Goal: Task Accomplishment & Management: Manage account settings

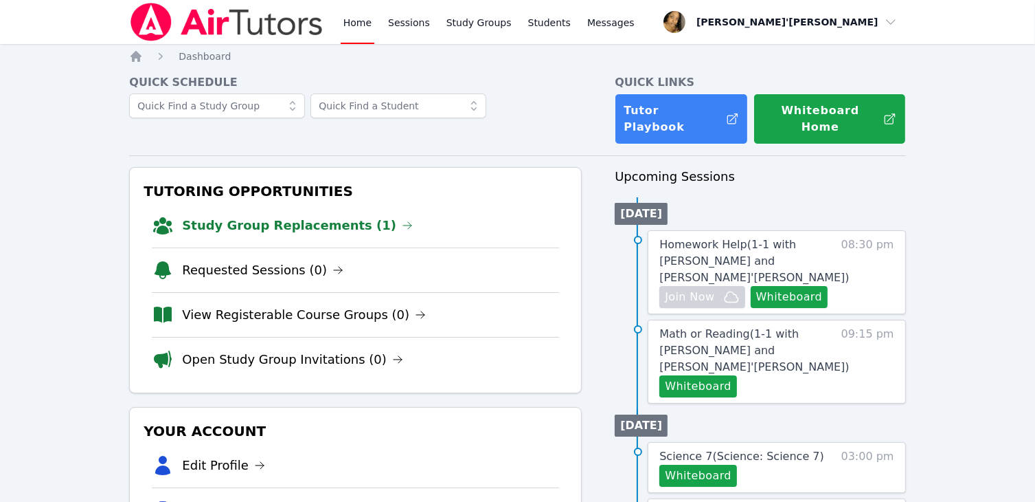
click at [201, 216] on link "Study Group Replacements (1)" at bounding box center [297, 225] width 231 height 19
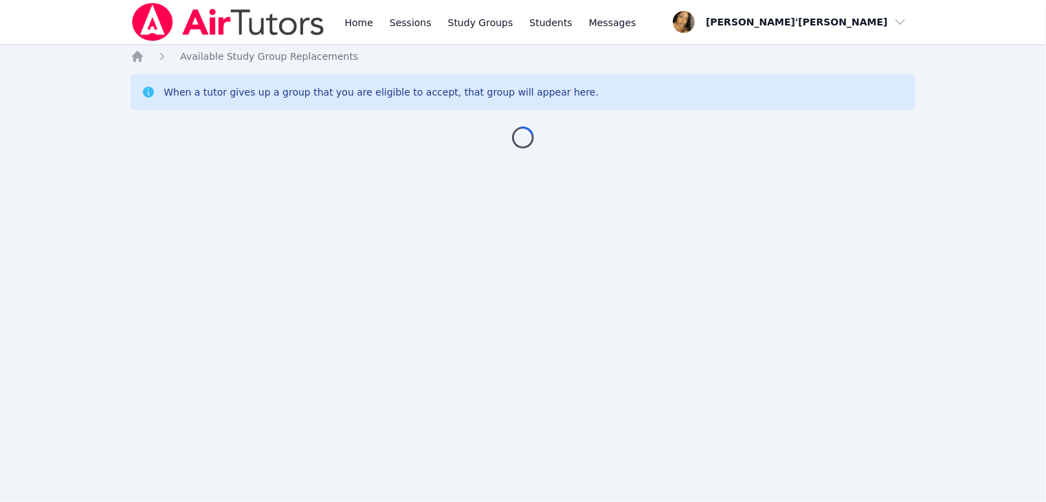
click at [201, 211] on div "Home Sessions Study Groups Students Messages Open user menu Lee'Tayna Hostick O…" at bounding box center [523, 251] width 1046 height 502
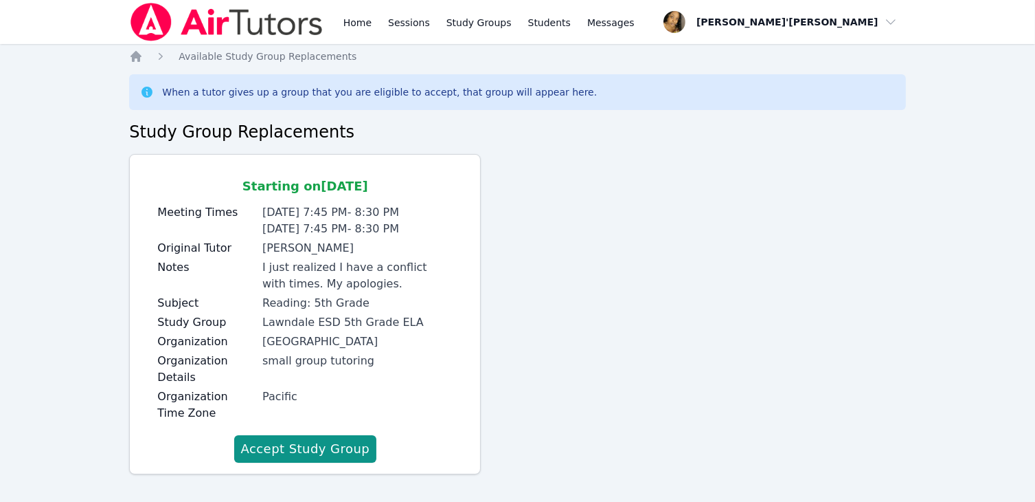
click at [1, 240] on div "Home Sessions Study Groups Students Messages Open user menu Lee'Tayna Hostick O…" at bounding box center [517, 256] width 1035 height 513
click at [118, 427] on div "Home Sessions Study Groups Students Messages Open user menu Lee'Tayna Hostick O…" at bounding box center [517, 256] width 1035 height 513
click at [247, 443] on button "Accept Study Group" at bounding box center [305, 448] width 143 height 27
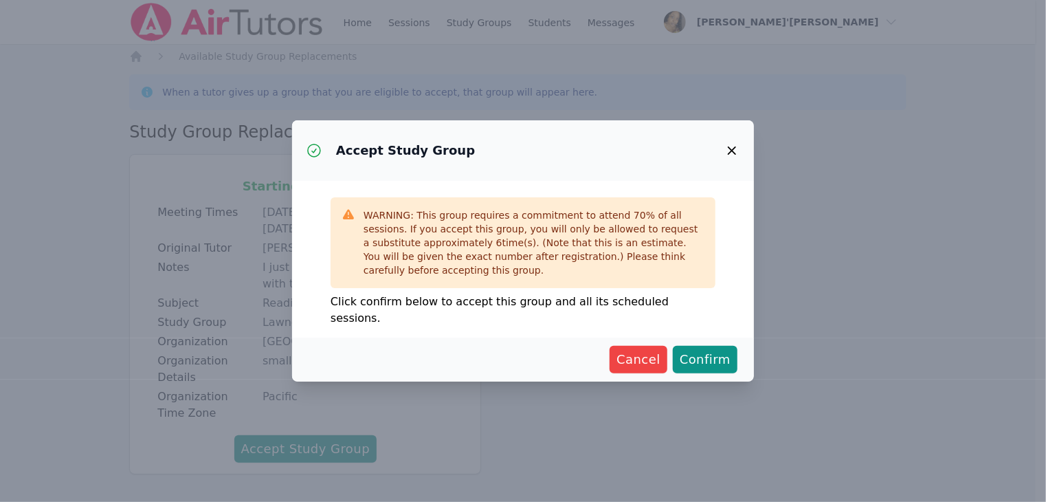
click at [295, 407] on div "Accept Study Group WARNING: This group requires a commitment to attend 70 % of …" at bounding box center [523, 251] width 1046 height 502
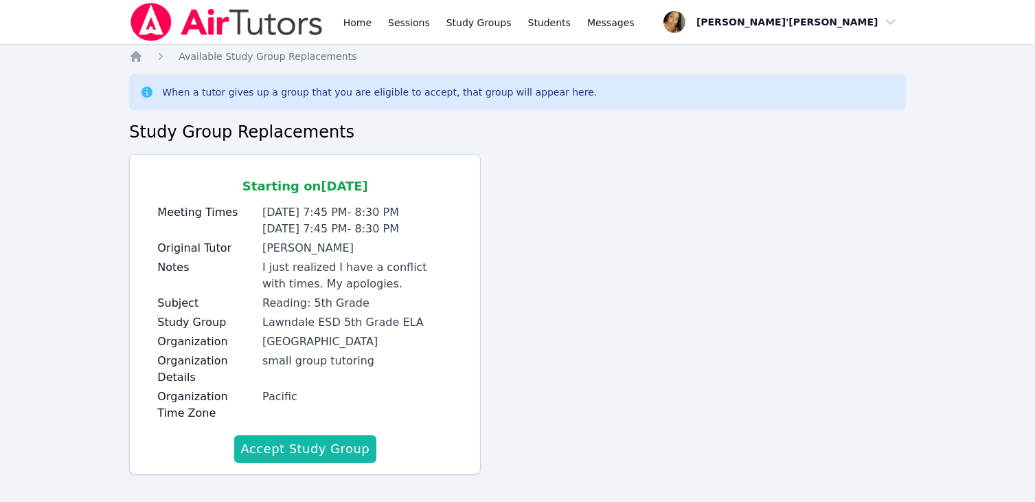
click at [304, 454] on button "Accept Study Group" at bounding box center [305, 448] width 143 height 27
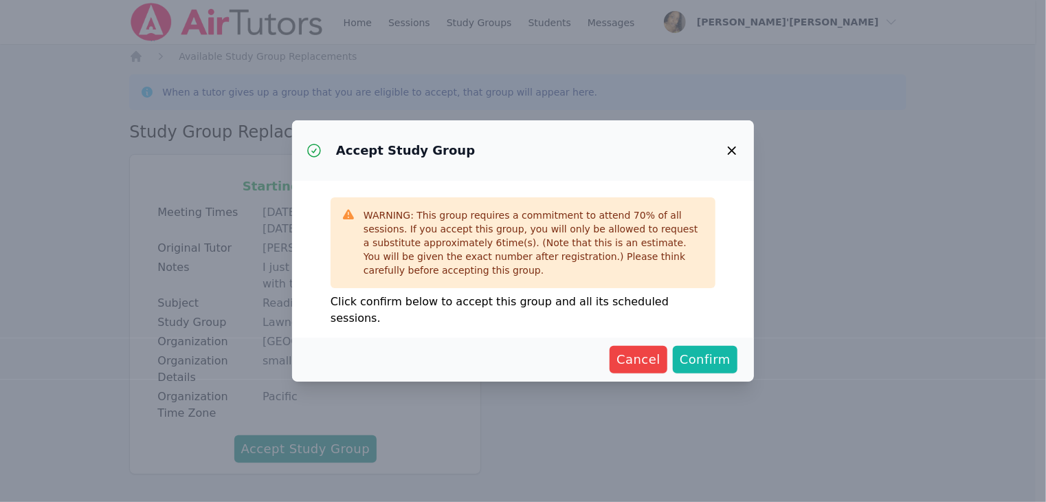
click at [737, 353] on button "Confirm" at bounding box center [705, 359] width 65 height 27
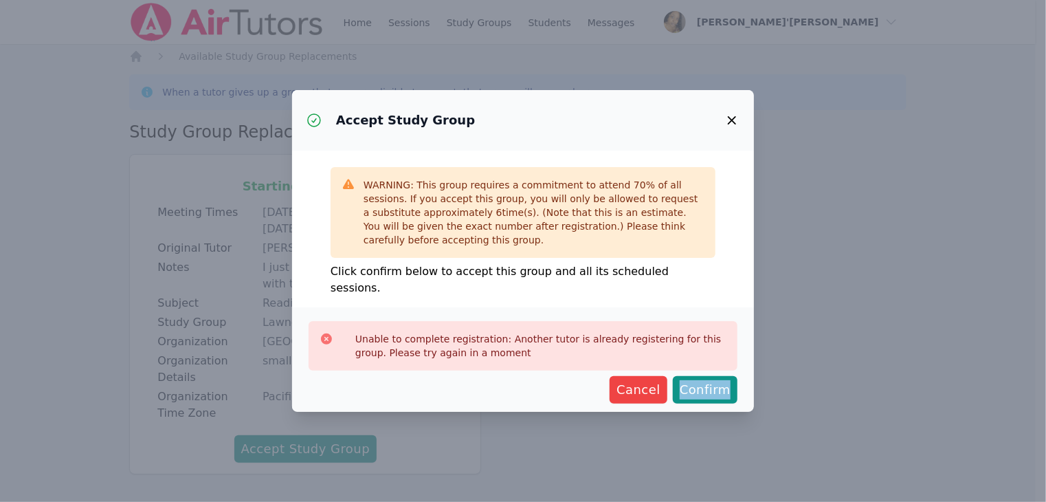
click at [737, 353] on div "Unable to complete registration: Another tutor is already registering for this …" at bounding box center [523, 359] width 462 height 104
click at [715, 390] on span "Confirm" at bounding box center [705, 389] width 51 height 19
click at [604, 425] on div "Accept Study Group WARNING: This group requires a commitment to attend 70 % of …" at bounding box center [523, 251] width 1046 height 502
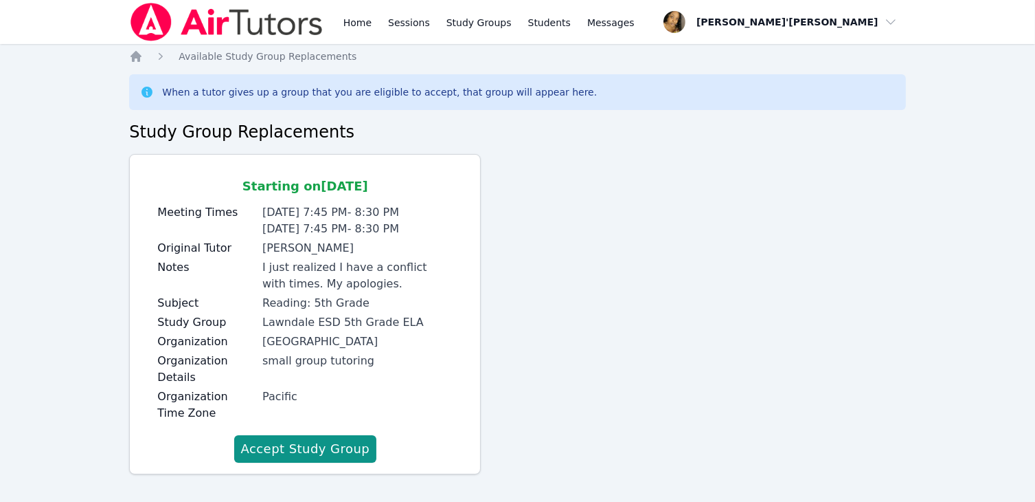
click at [56, 14] on nav "Home Sessions Study Groups Students Messages Open user menu Lee'Tayna Hostick O…" at bounding box center [517, 22] width 1035 height 44
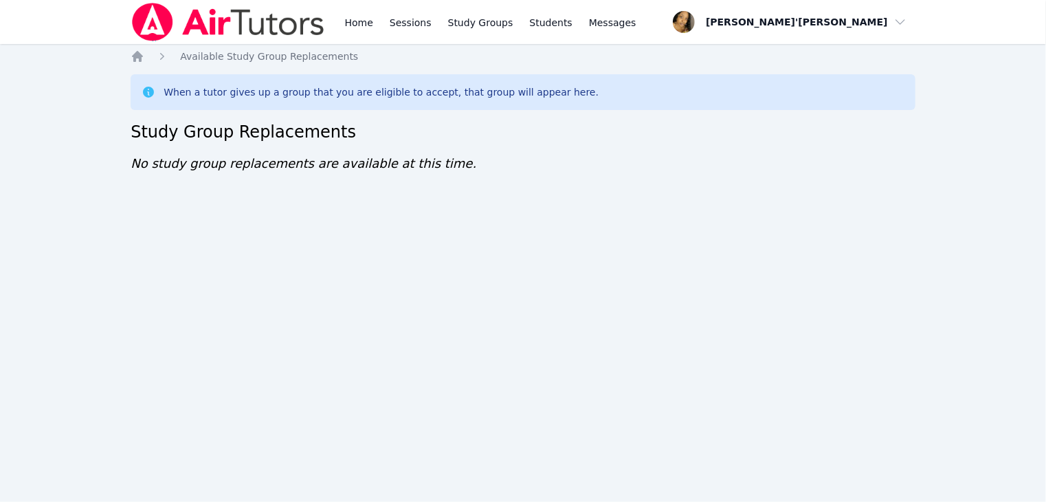
click at [198, 23] on img at bounding box center [228, 22] width 194 height 38
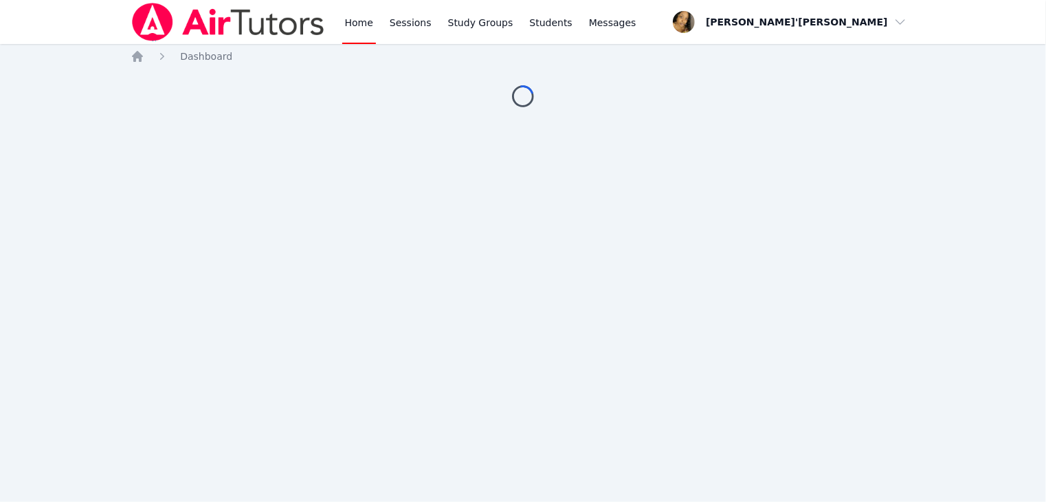
click at [198, 23] on img at bounding box center [228, 22] width 194 height 38
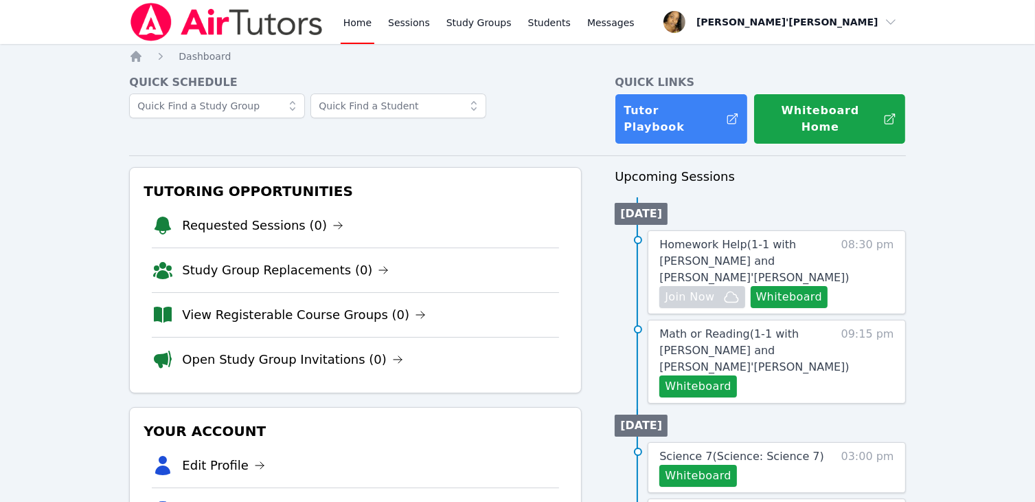
click at [195, 16] on img at bounding box center [226, 22] width 194 height 38
click at [195, 14] on img at bounding box center [226, 22] width 194 height 38
